Goal: Task Accomplishment & Management: Use online tool/utility

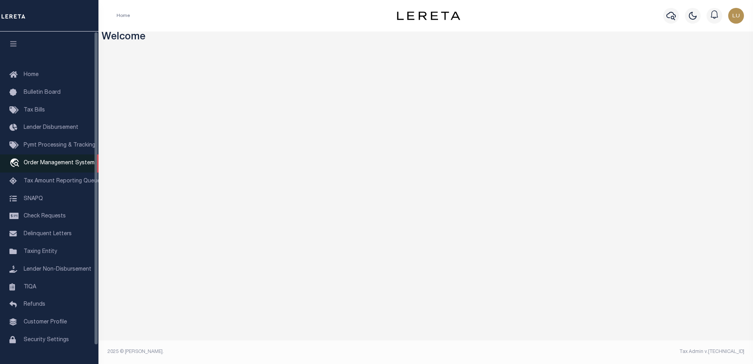
click at [45, 164] on span "Order Management System" at bounding box center [59, 163] width 71 height 6
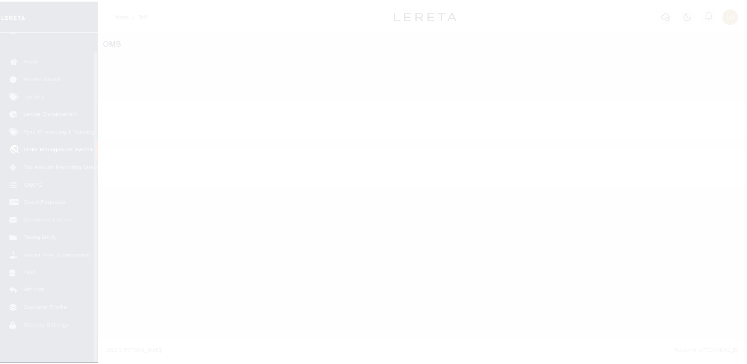
scroll to position [20, 0]
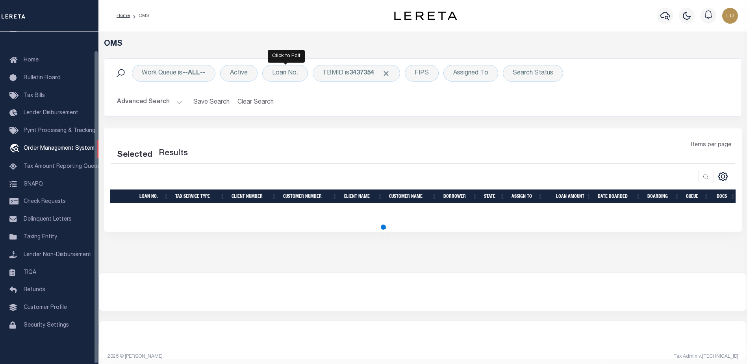
select select "200"
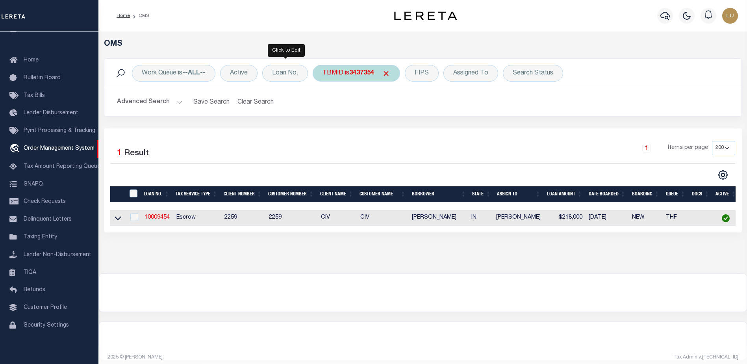
click at [347, 72] on div "TBMID is 3437354" at bounding box center [356, 73] width 87 height 17
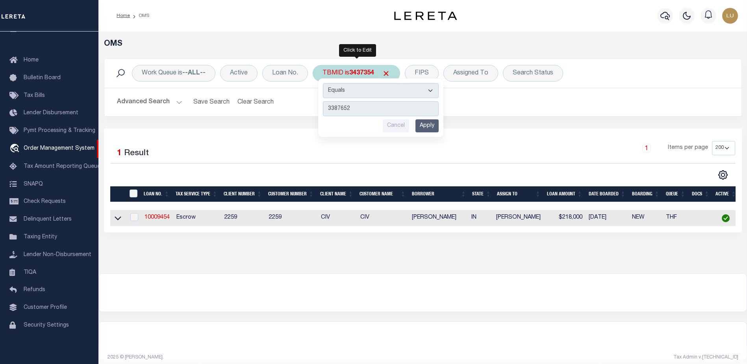
type input "3387652"
click at [433, 127] on input "Apply" at bounding box center [427, 125] width 23 height 13
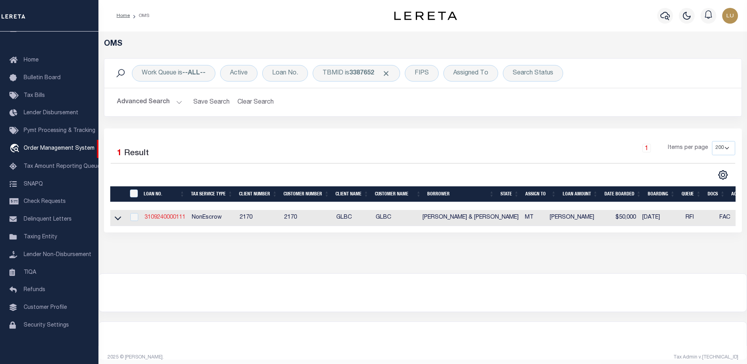
click at [165, 218] on link "3109240000111" at bounding box center [165, 218] width 41 height 6
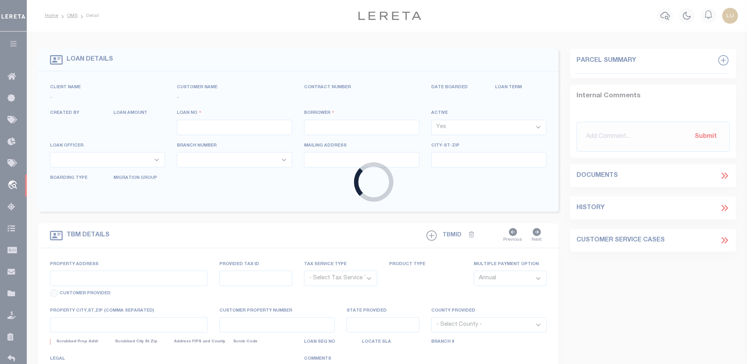
type input "3109240000111"
type input "[PERSON_NAME] & [PERSON_NAME]"
select select
type input "[STREET_ADDRESS][PERSON_NAME]"
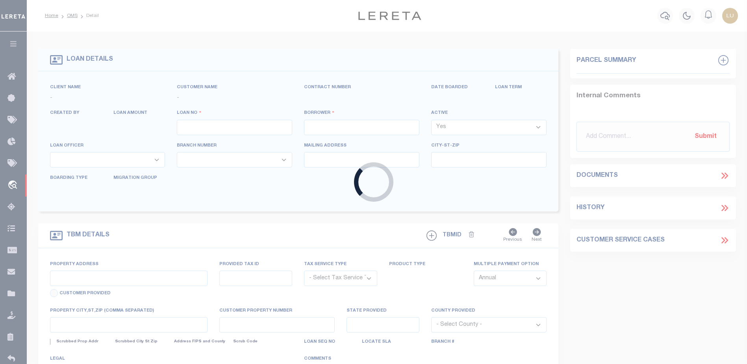
type input "BIGFORK MT 59911-6522"
select select "NonEscrow"
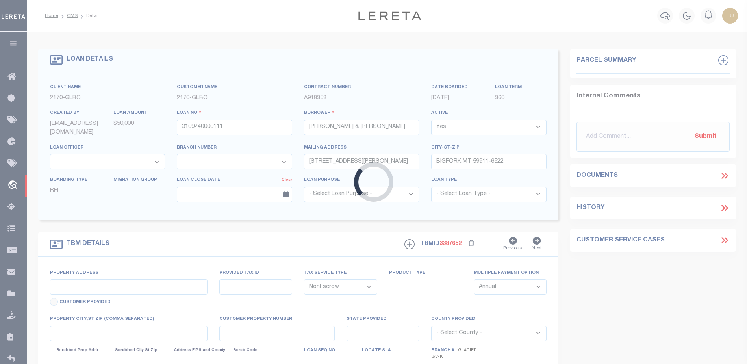
select select "4569"
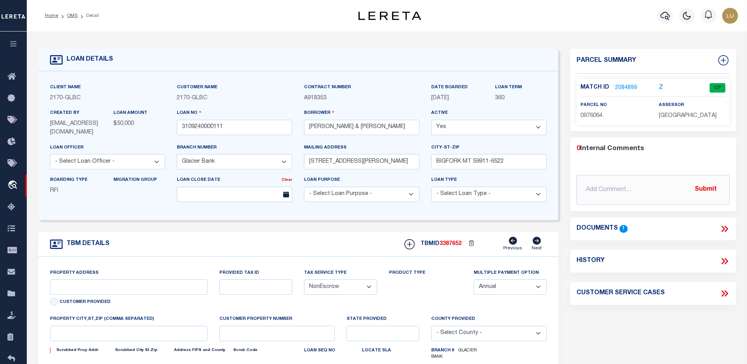
type input "[STREET_ADDRESS][PERSON_NAME]"
type input "0976064"
select select
type input "BIGFORK MT 59911"
type input "MT"
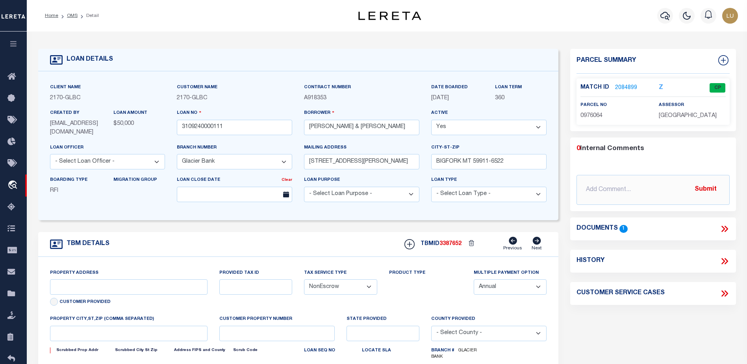
type textarea "Tract 2 of Certificate of Survey No. 7849, located in the [GEOGRAPHIC_DATA] of …"
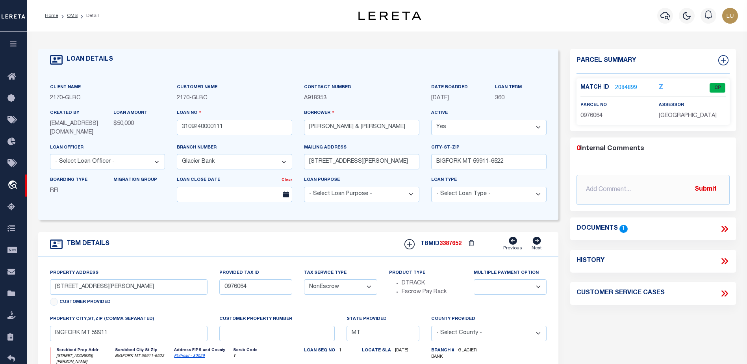
click at [628, 88] on link "2084899" at bounding box center [626, 88] width 22 height 8
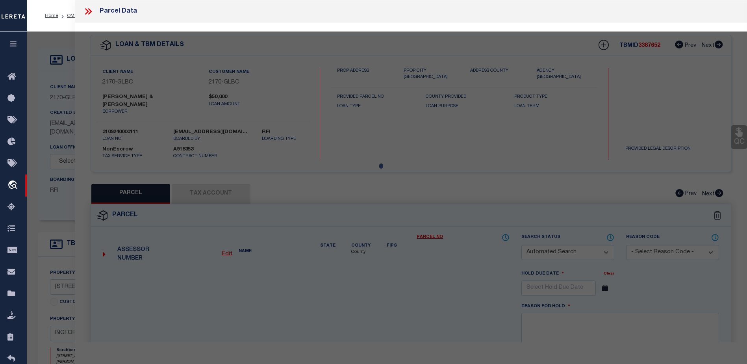
checkbox input "false"
select select "CP"
type input "SAARI SCOTT & CELESTE D"
select select "AGW"
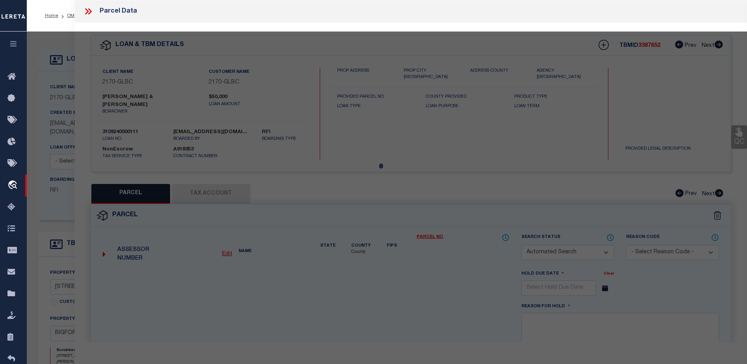
select select
type input "[STREET_ADDRESS][PERSON_NAME]"
type input "BIGFORK, MT 59911"
type textarea "S34, T27 N, R19 W, TR 3F IN NW4SE4"
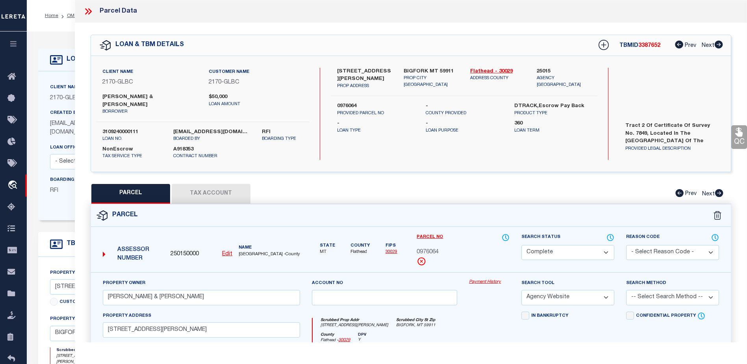
click at [485, 279] on link "Payment History" at bounding box center [489, 282] width 41 height 7
click at [86, 14] on icon at bounding box center [87, 11] width 4 height 6
